Goal: Task Accomplishment & Management: Understand process/instructions

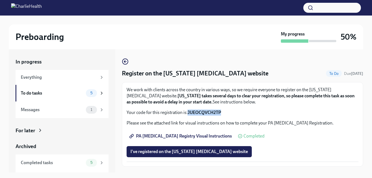
drag, startPoint x: 188, startPoint y: 113, endPoint x: 220, endPoint y: 113, distance: 32.2
click at [220, 113] on strong "JUEOCQVCH2TP" at bounding box center [205, 112] width 34 height 5
drag, startPoint x: 220, startPoint y: 113, endPoint x: 217, endPoint y: 113, distance: 3.1
copy strong "JUEOCQVCH2TP"
click at [161, 134] on span "PA [MEDICAL_DATA] Registry Visual Instructions" at bounding box center [181, 136] width 101 height 6
